Goal: Task Accomplishment & Management: Complete application form

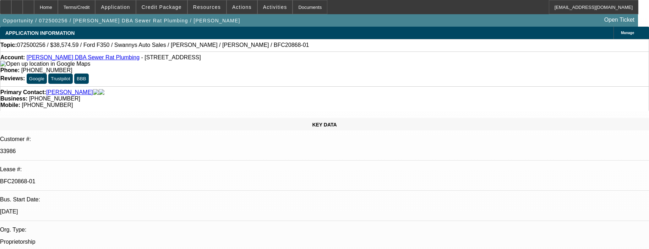
select select "0"
select select "2"
select select "0"
select select "6"
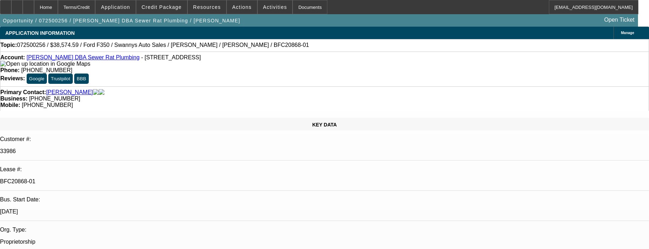
select select "0"
select select "2"
select select "0"
select select "6"
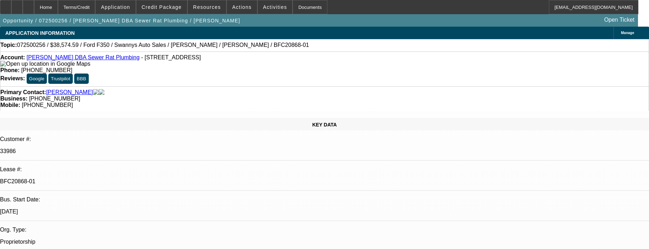
select select "0"
select select "2"
select select "0"
select select "6"
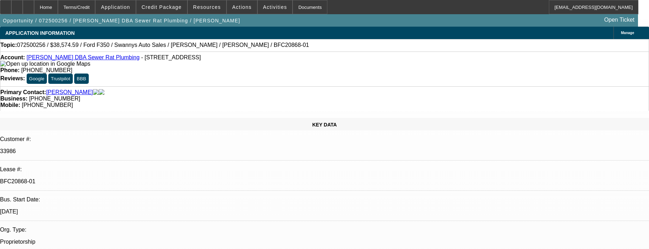
select select "0"
select select "2"
select select "0"
select select "6"
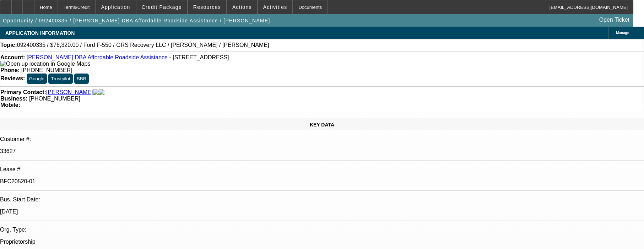
select select "0"
select select "2"
select select "0"
select select "6"
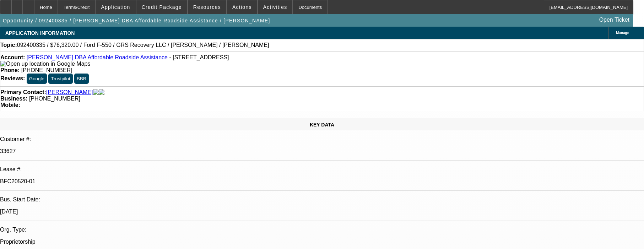
select select "0.2"
select select "2"
select select "0"
select select "6"
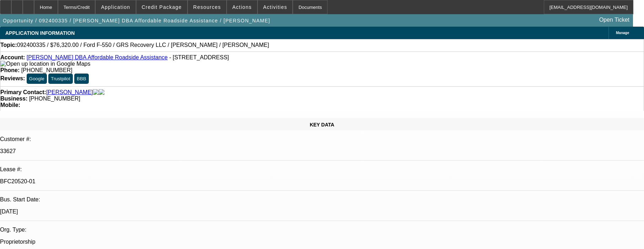
select select "0.2"
select select "2"
select select "0"
select select "6"
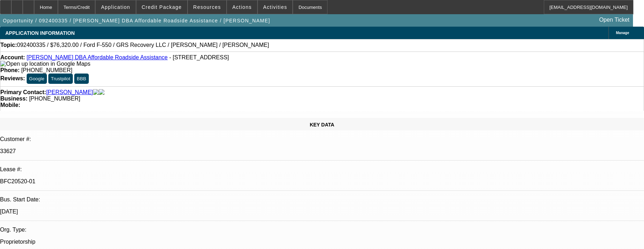
select select "0"
select select "2"
select select "0"
select select "6"
